Goal: Task Accomplishment & Management: Complete application form

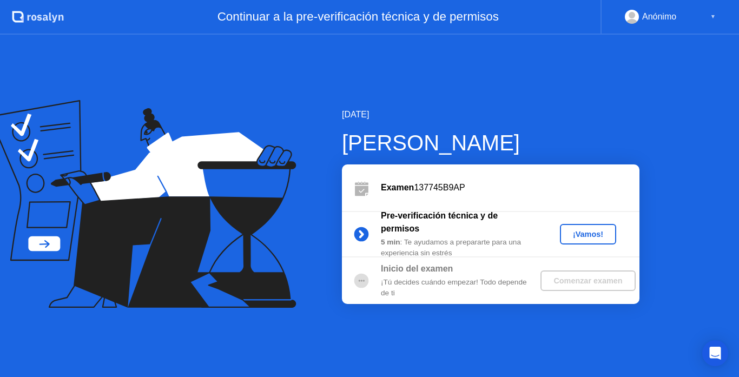
click at [597, 241] on button "¡Vamos!" at bounding box center [588, 234] width 56 height 21
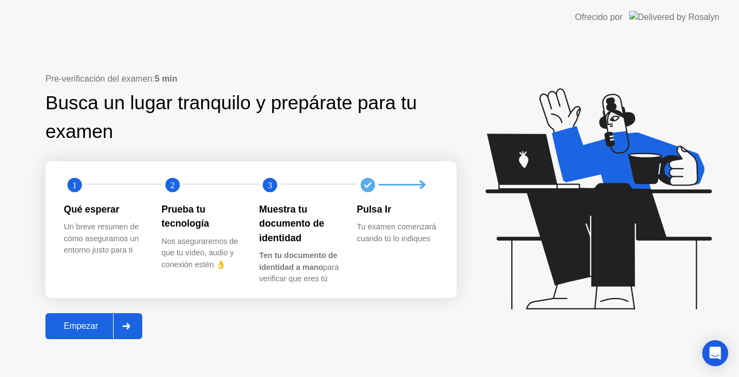
click at [129, 333] on div at bounding box center [126, 326] width 26 height 25
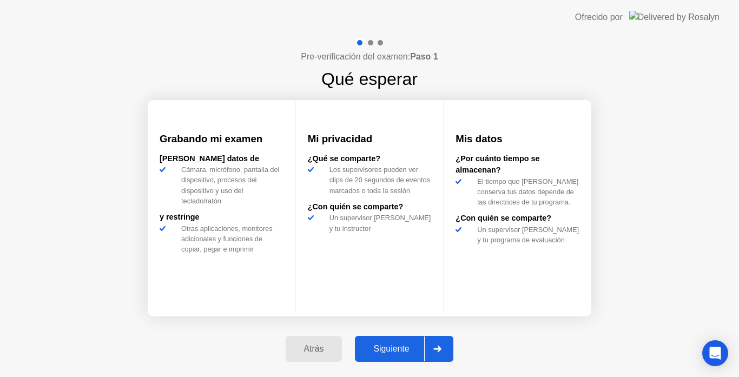
click at [379, 345] on div "Siguiente" at bounding box center [391, 349] width 66 height 10
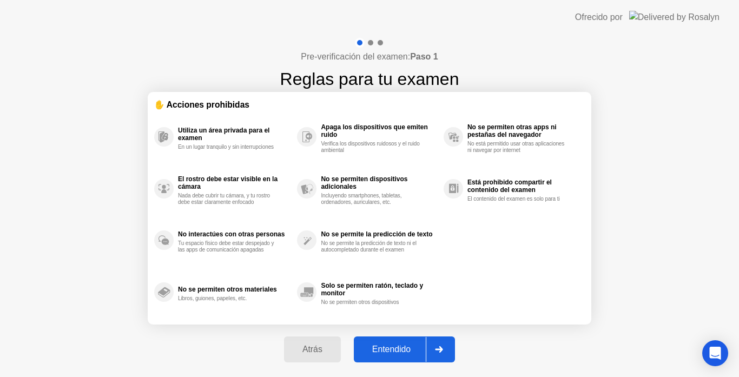
click at [379, 345] on div "Entendido" at bounding box center [391, 350] width 69 height 10
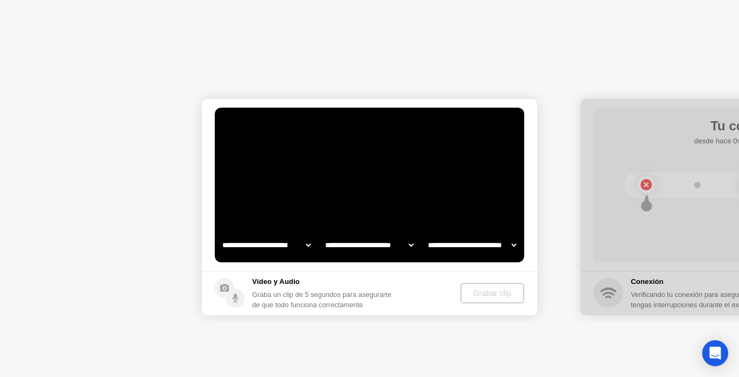
select select "**********"
select select "*******"
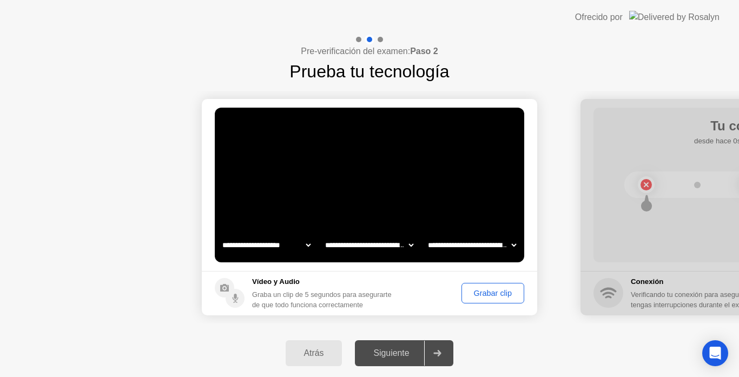
click at [480, 295] on div "Grabar clip" at bounding box center [492, 293] width 55 height 9
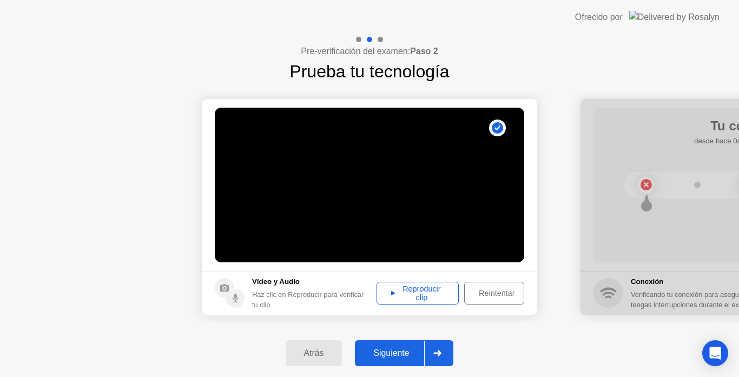
click at [441, 289] on div "Reproducir clip" at bounding box center [417, 293] width 75 height 17
click at [392, 358] on div "Siguiente" at bounding box center [391, 353] width 66 height 10
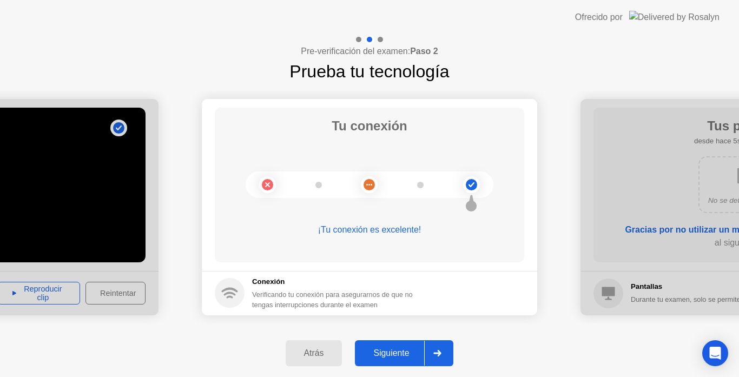
click at [392, 358] on div "Siguiente" at bounding box center [391, 353] width 66 height 10
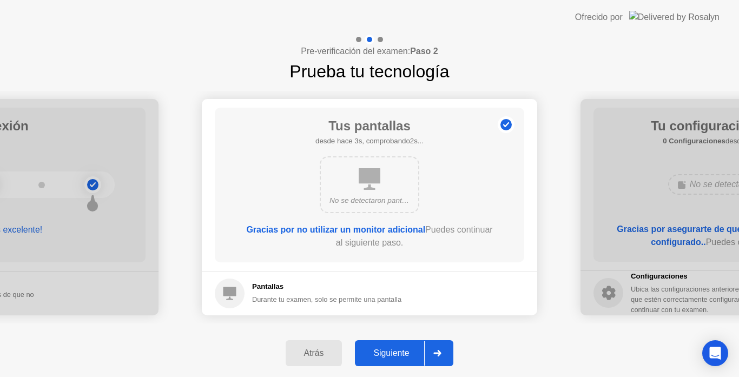
click at [392, 358] on div "Siguiente" at bounding box center [391, 353] width 66 height 10
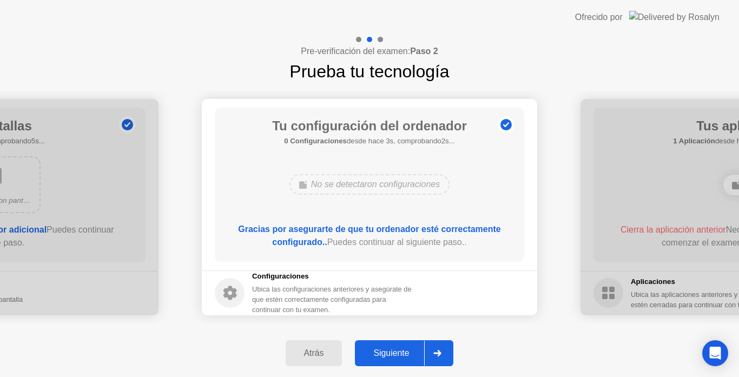
click at [392, 358] on div "Siguiente" at bounding box center [391, 353] width 66 height 10
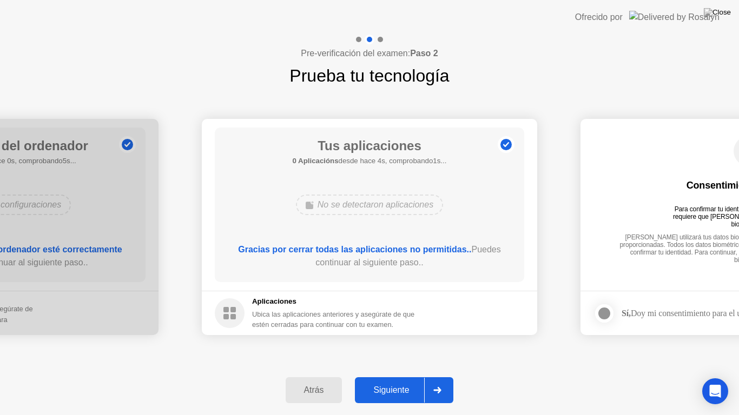
click at [413, 376] on div "Siguiente" at bounding box center [391, 391] width 66 height 10
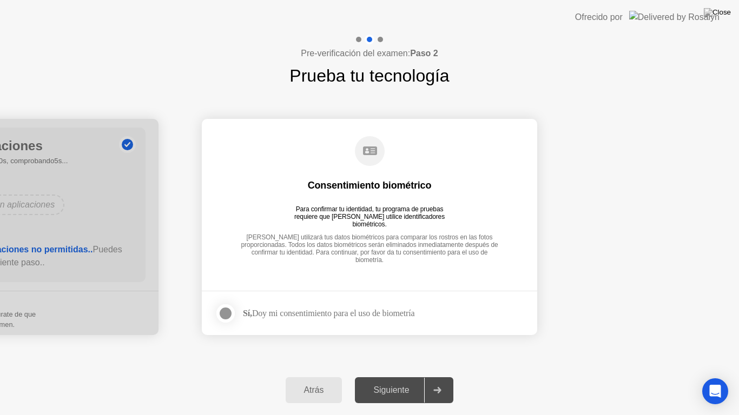
click at [225, 311] on div at bounding box center [225, 313] width 13 height 13
click at [383, 376] on div "Siguiente" at bounding box center [391, 391] width 66 height 10
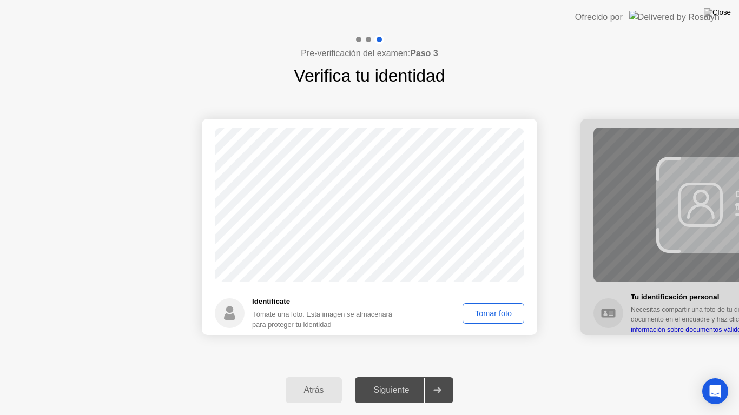
click at [488, 303] on button "Tomar foto" at bounding box center [493, 313] width 62 height 21
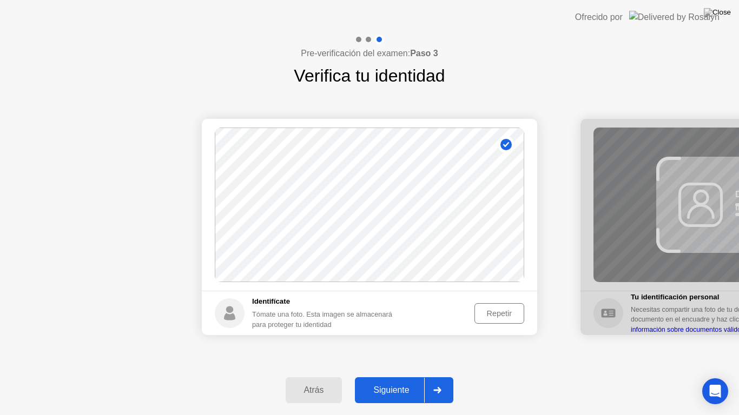
click at [503, 314] on div "Repetir" at bounding box center [499, 313] width 42 height 9
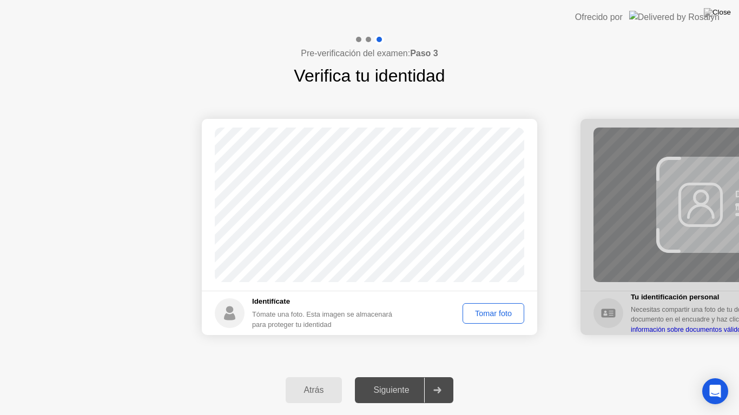
click at [503, 314] on div "Tomar foto" at bounding box center [493, 313] width 54 height 9
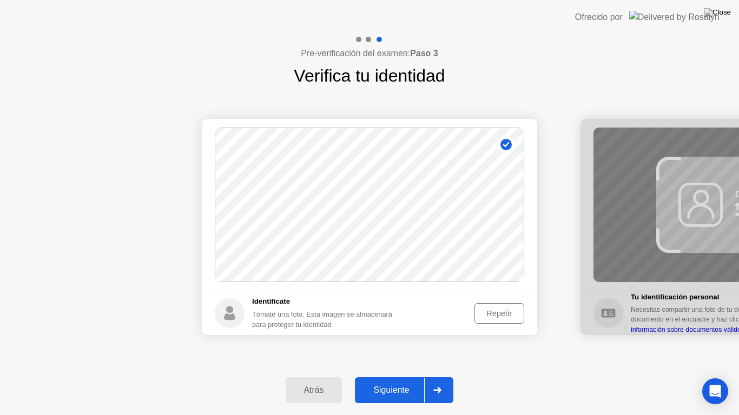
click at [406, 376] on div "Siguiente" at bounding box center [391, 391] width 66 height 10
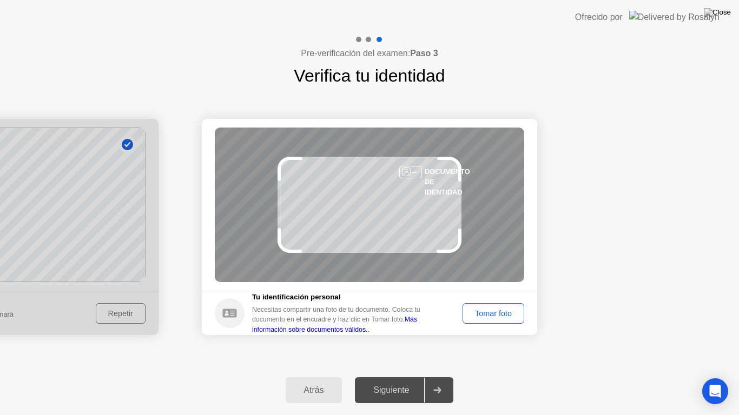
click at [494, 315] on div "Tomar foto" at bounding box center [493, 313] width 54 height 9
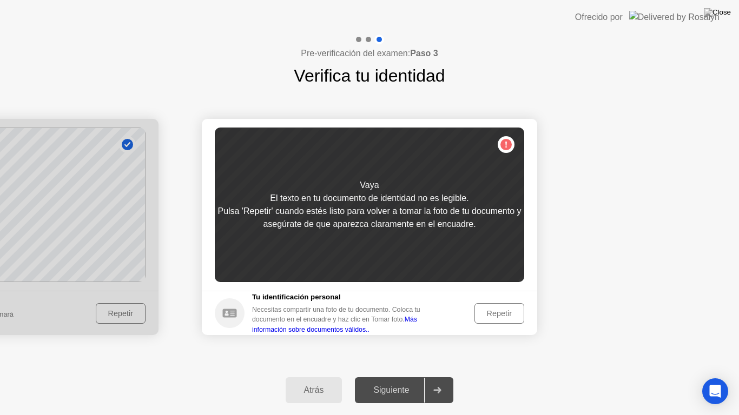
click at [494, 315] on div "Repetir" at bounding box center [499, 313] width 42 height 9
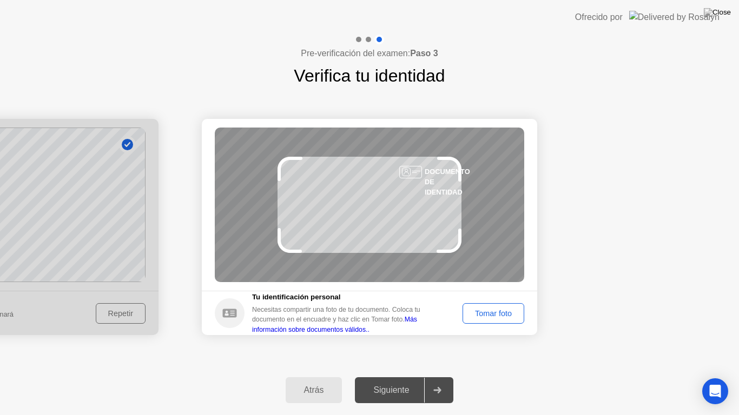
click at [494, 315] on div "Tomar foto" at bounding box center [493, 313] width 54 height 9
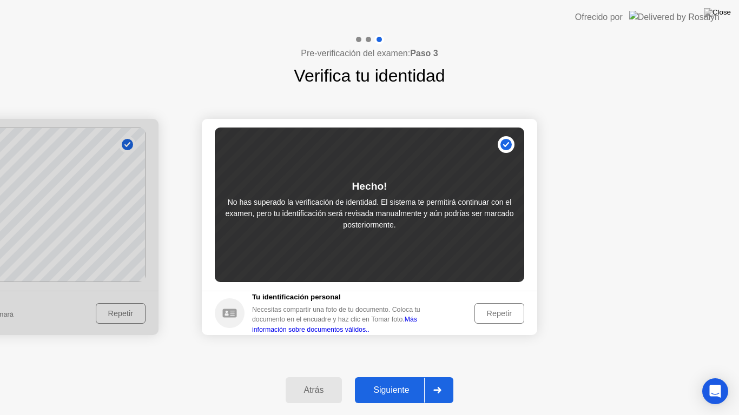
click at [478, 312] on div "Repetir" at bounding box center [499, 313] width 42 height 9
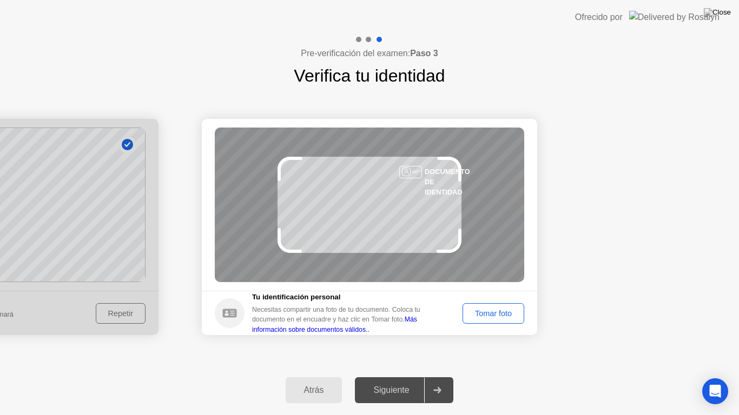
click at [478, 312] on div "Tomar foto" at bounding box center [493, 313] width 54 height 9
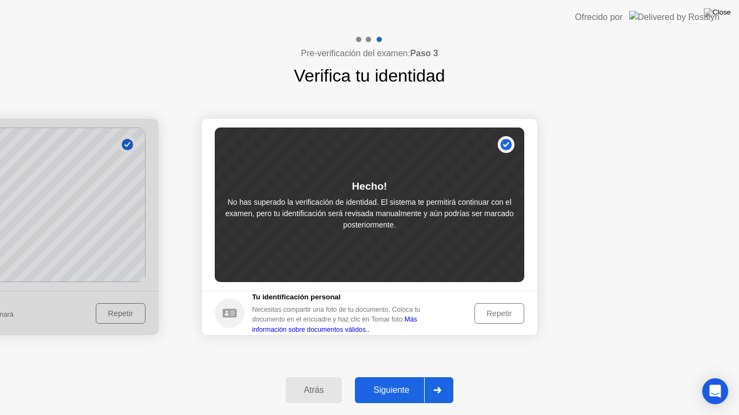
click at [410, 376] on div "Siguiente" at bounding box center [391, 391] width 66 height 10
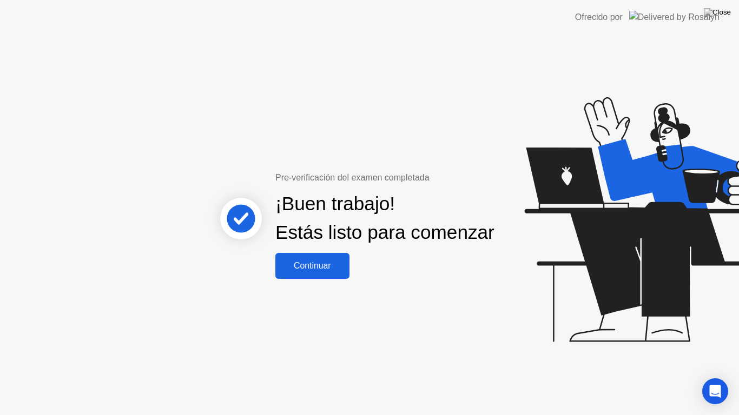
click at [332, 271] on div "Continuar" at bounding box center [313, 266] width 68 height 10
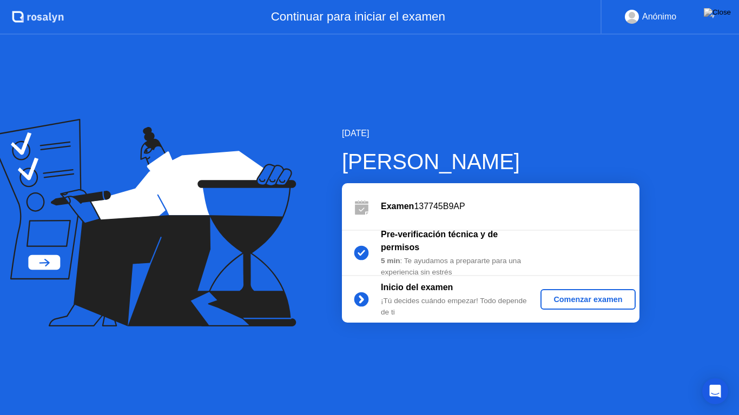
click at [560, 295] on div "Comenzar examen" at bounding box center [588, 299] width 86 height 9
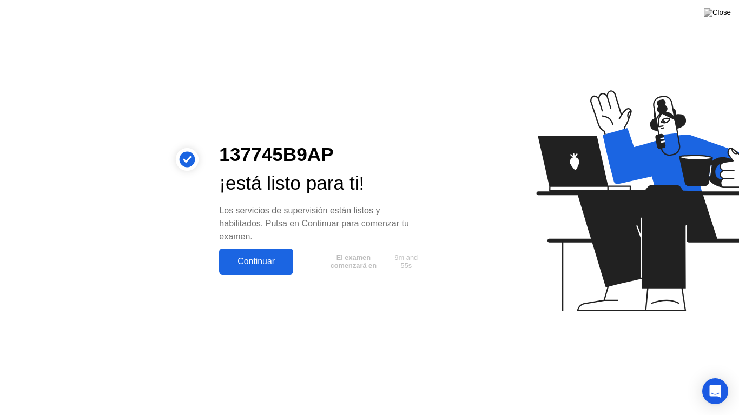
click at [264, 261] on div "Continuar" at bounding box center [256, 262] width 68 height 10
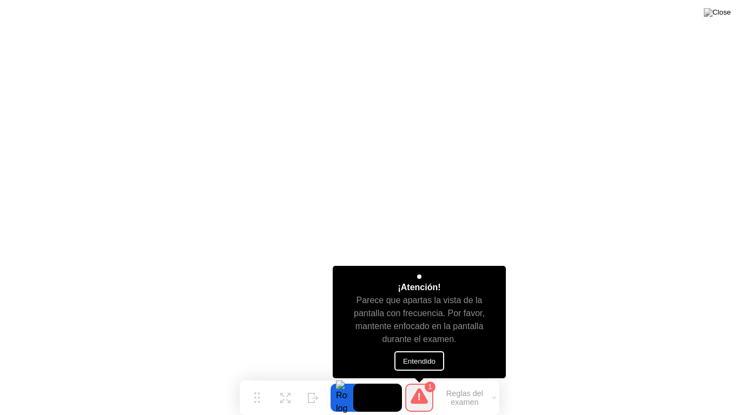
click at [409, 356] on button "Entendido" at bounding box center [419, 361] width 50 height 19
